Goal: Task Accomplishment & Management: Use online tool/utility

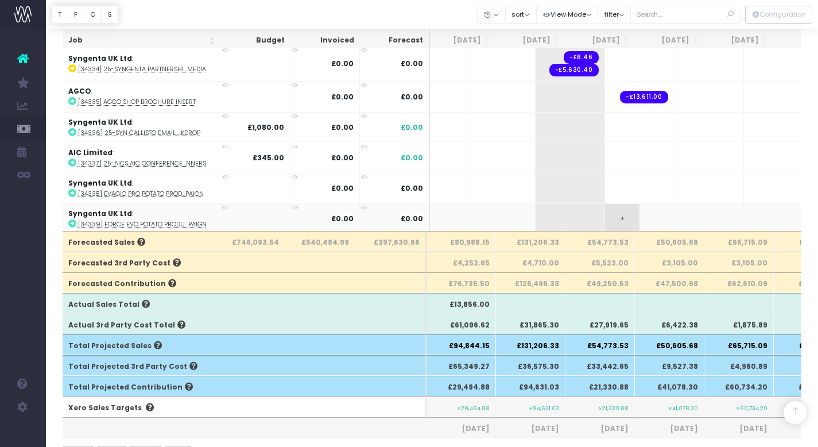
scroll to position [0, 108]
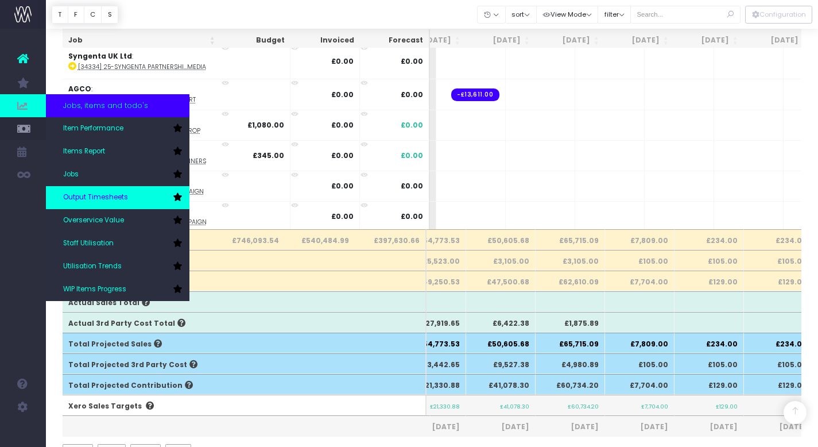
click at [96, 192] on link "Output Timesheets" at bounding box center [118, 197] width 144 height 23
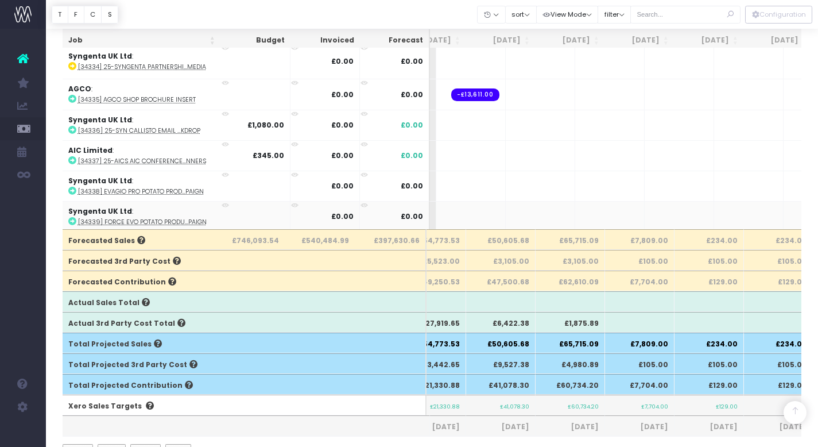
click at [96, 201] on td "Syngenta UK Ltd : [34339] Force Evo Potato Produ...paign" at bounding box center [162, 216] width 198 height 30
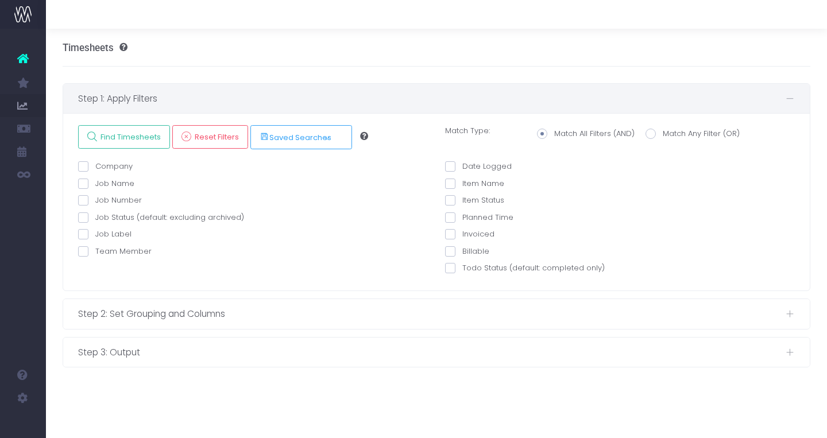
click at [82, 180] on span at bounding box center [83, 184] width 10 height 10
click at [95, 180] on input "Job Name" at bounding box center [98, 181] width 7 height 7
checkbox input "true"
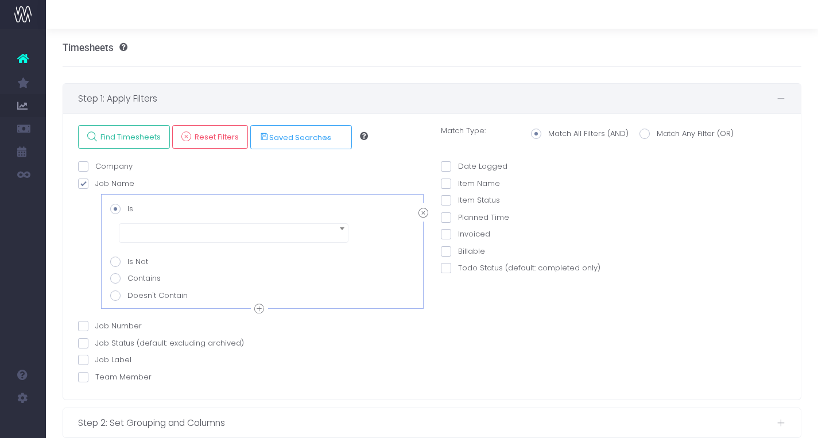
click at [155, 226] on span at bounding box center [234, 233] width 230 height 20
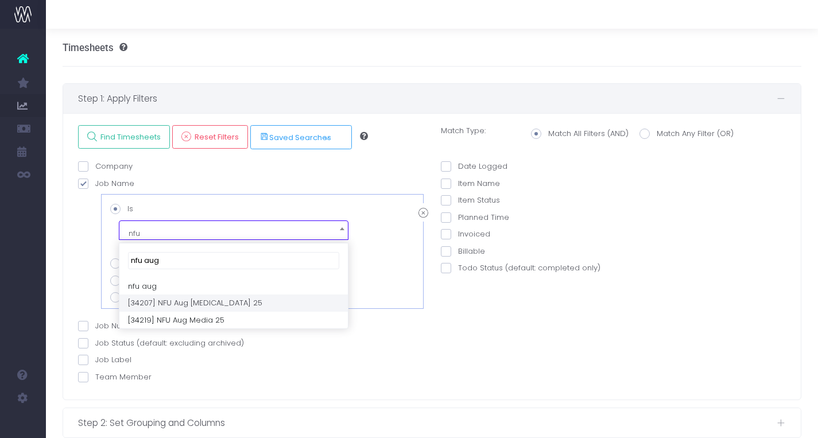
type input "nfu aug"
select select "NFU Aug Retainer 25"
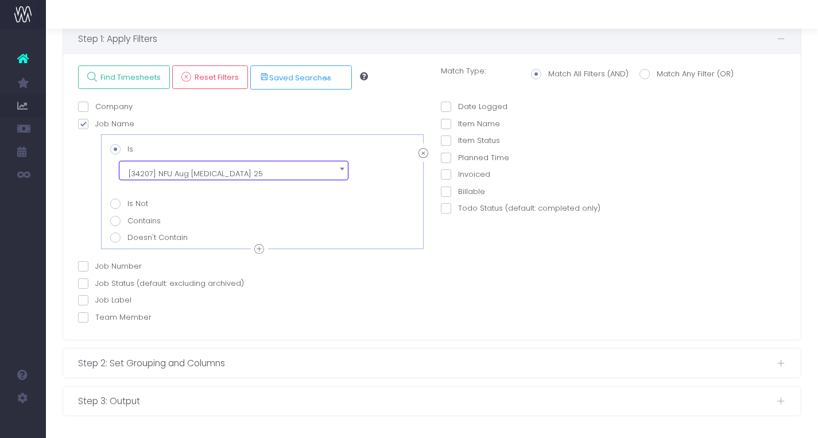
scroll to position [59, 0]
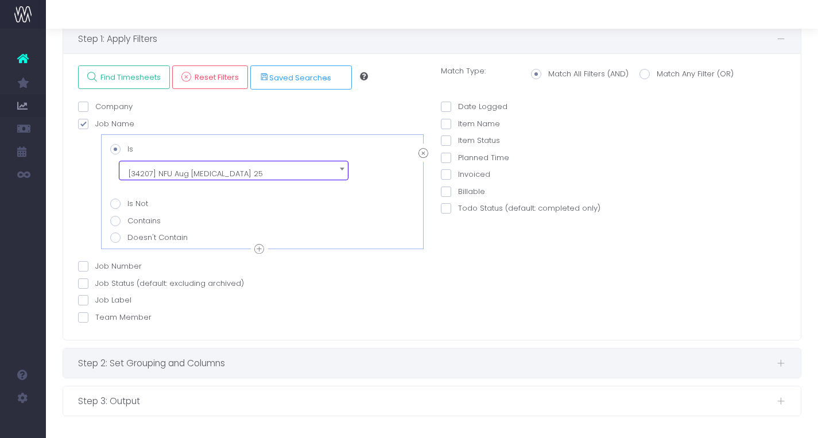
click at [381, 369] on div "Step 2: Set Grouping and Columns" at bounding box center [432, 362] width 738 height 29
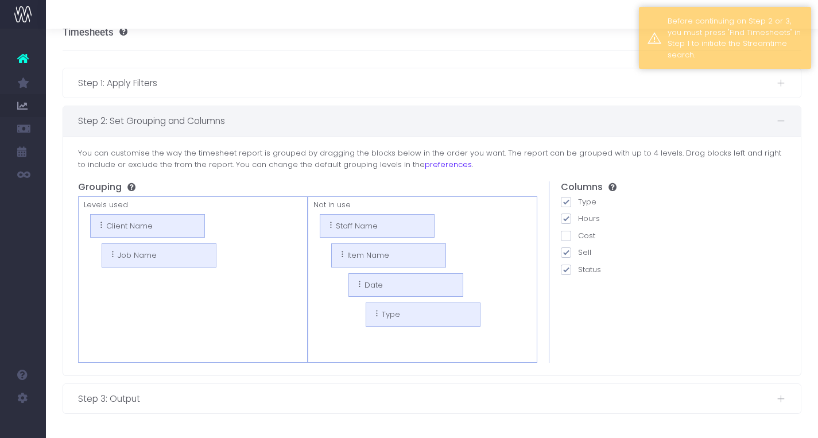
scroll to position [12, 0]
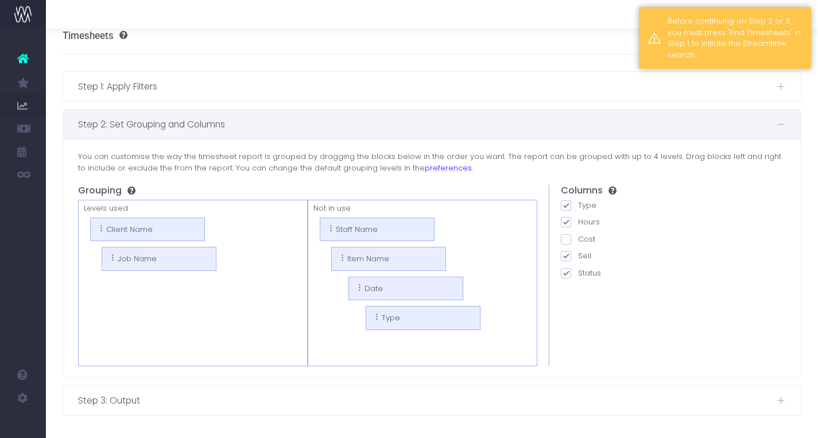
click at [148, 226] on li "Client Name" at bounding box center [147, 230] width 115 height 24
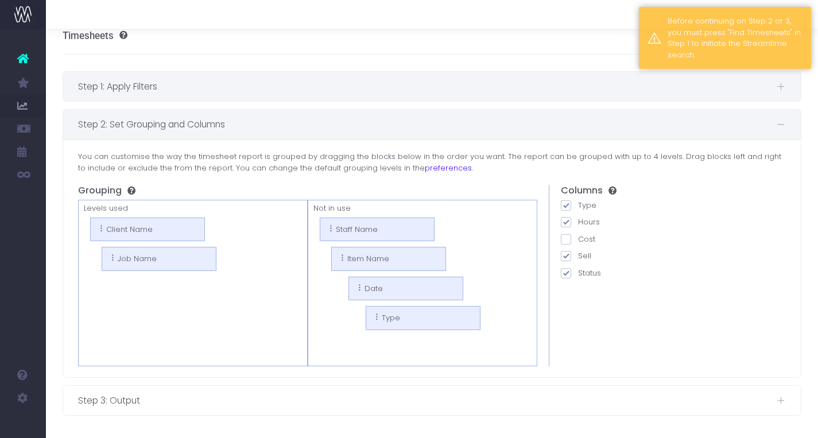
click at [125, 87] on span "Step 1: Apply Filters" at bounding box center [427, 86] width 699 height 14
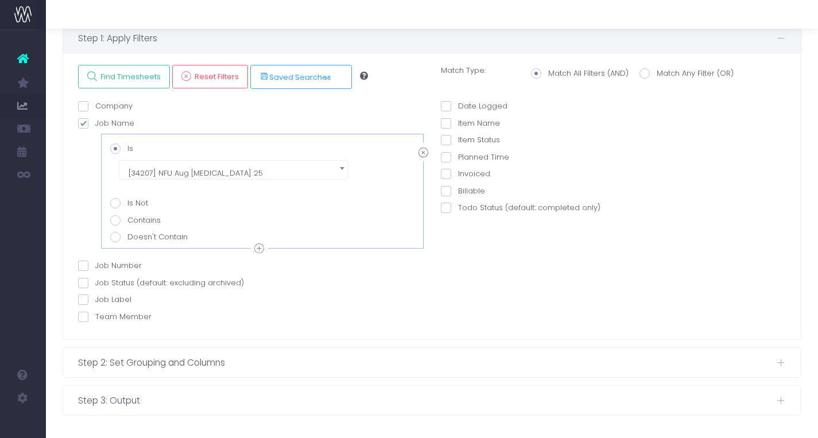
scroll to position [59, 0]
click at [146, 77] on span "Find Timesheets" at bounding box center [129, 78] width 64 height 10
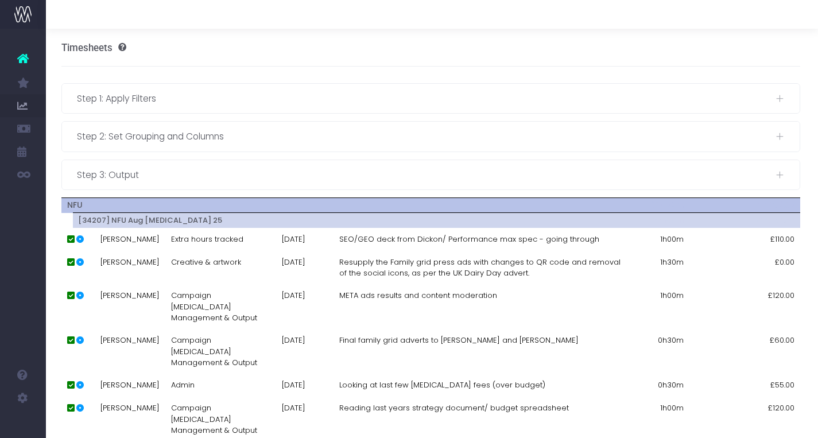
scroll to position [0, 1]
